Goal: Understand process/instructions: Learn how to perform a task or action

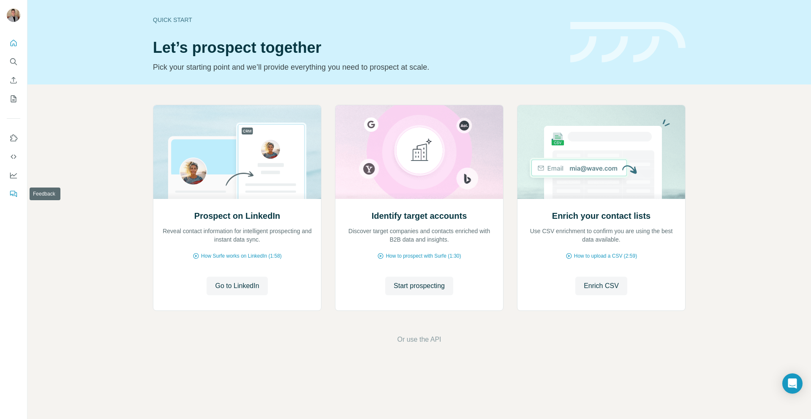
click at [18, 197] on button "Feedback" at bounding box center [14, 193] width 14 height 15
click at [421, 292] on button "Start prospecting" at bounding box center [419, 286] width 68 height 19
